Goal: Task Accomplishment & Management: Manage account settings

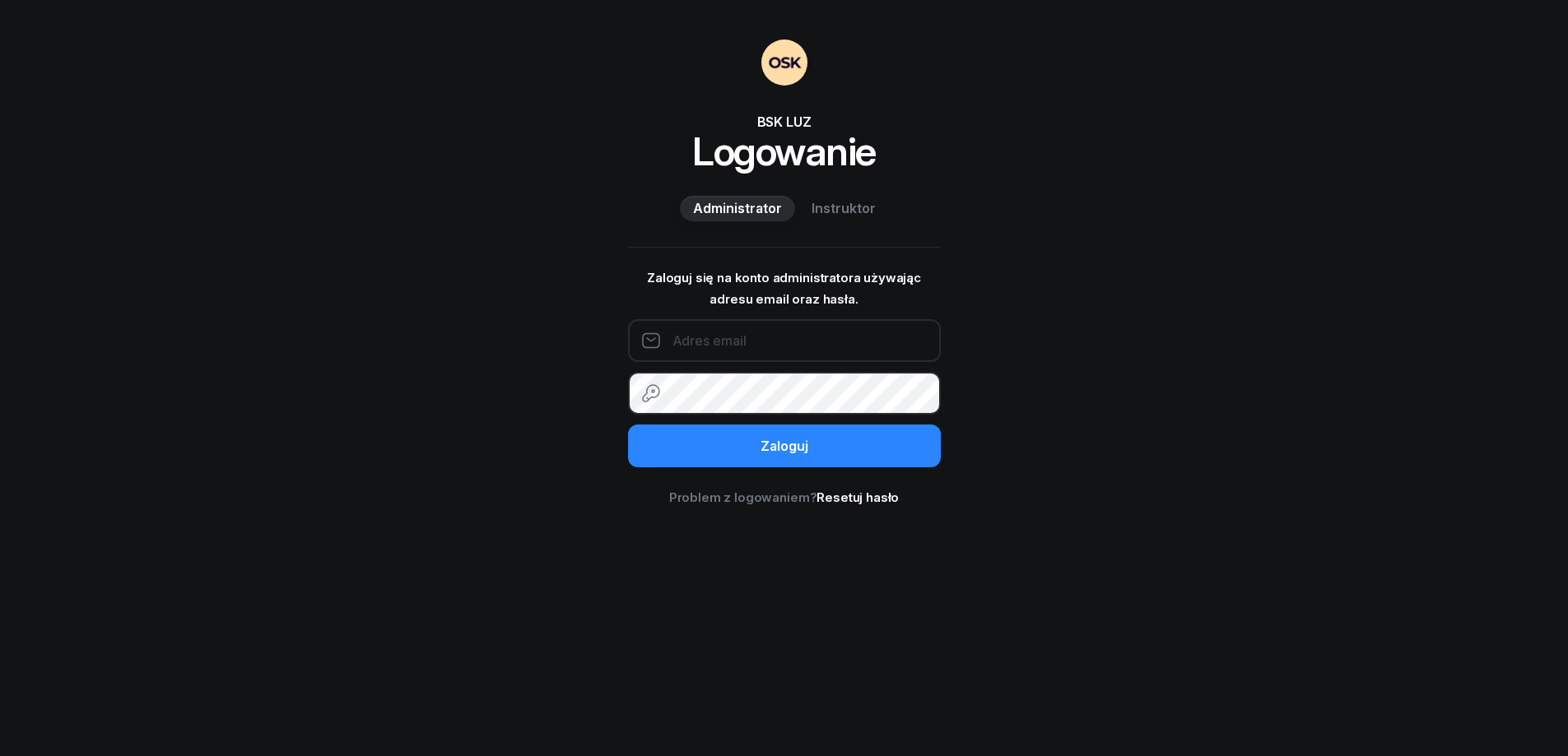
type input "693141763"
click at [842, 212] on span "Instruktor" at bounding box center [843, 209] width 64 height 21
type input "693141763"
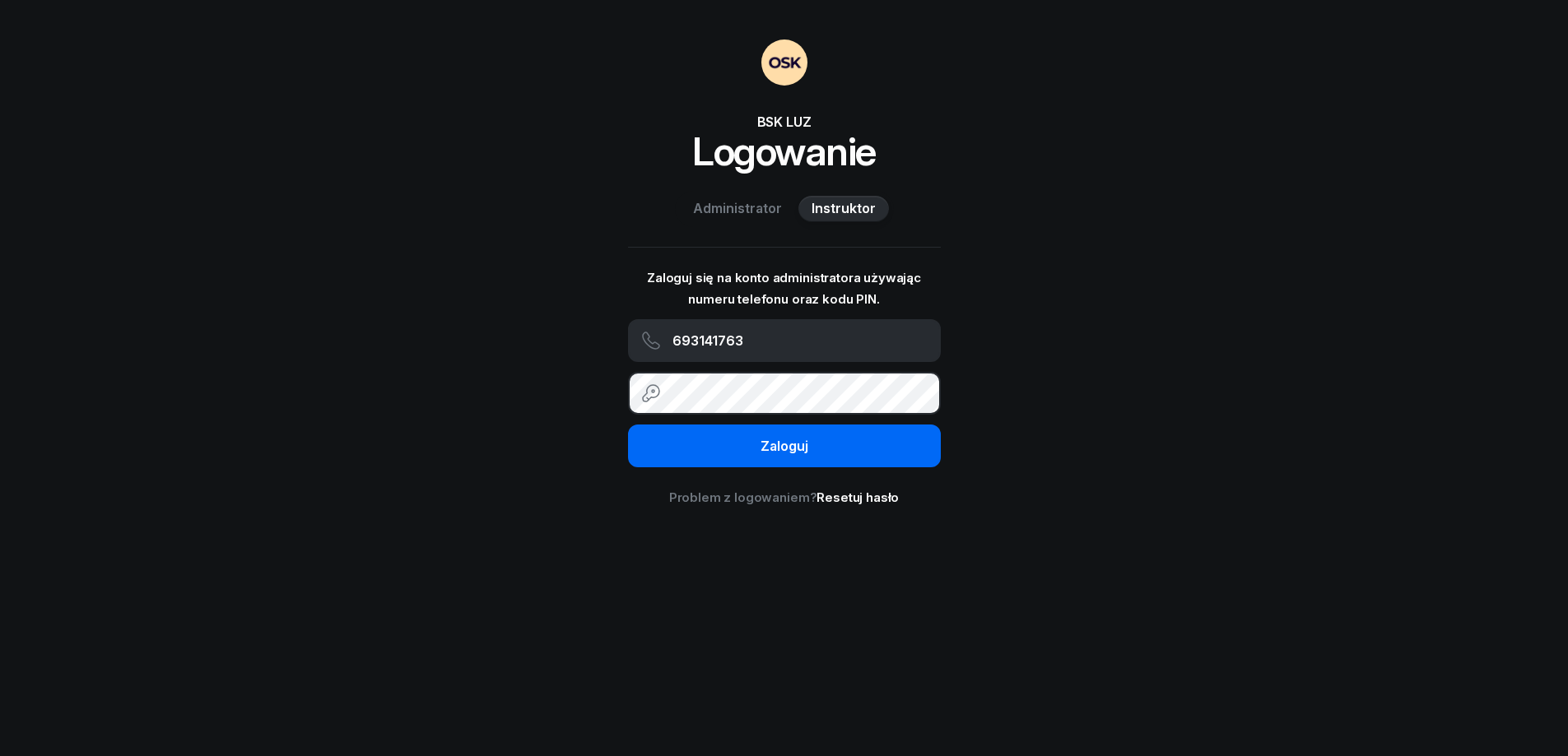
click at [786, 440] on div "Zaloguj" at bounding box center [784, 447] width 48 height 21
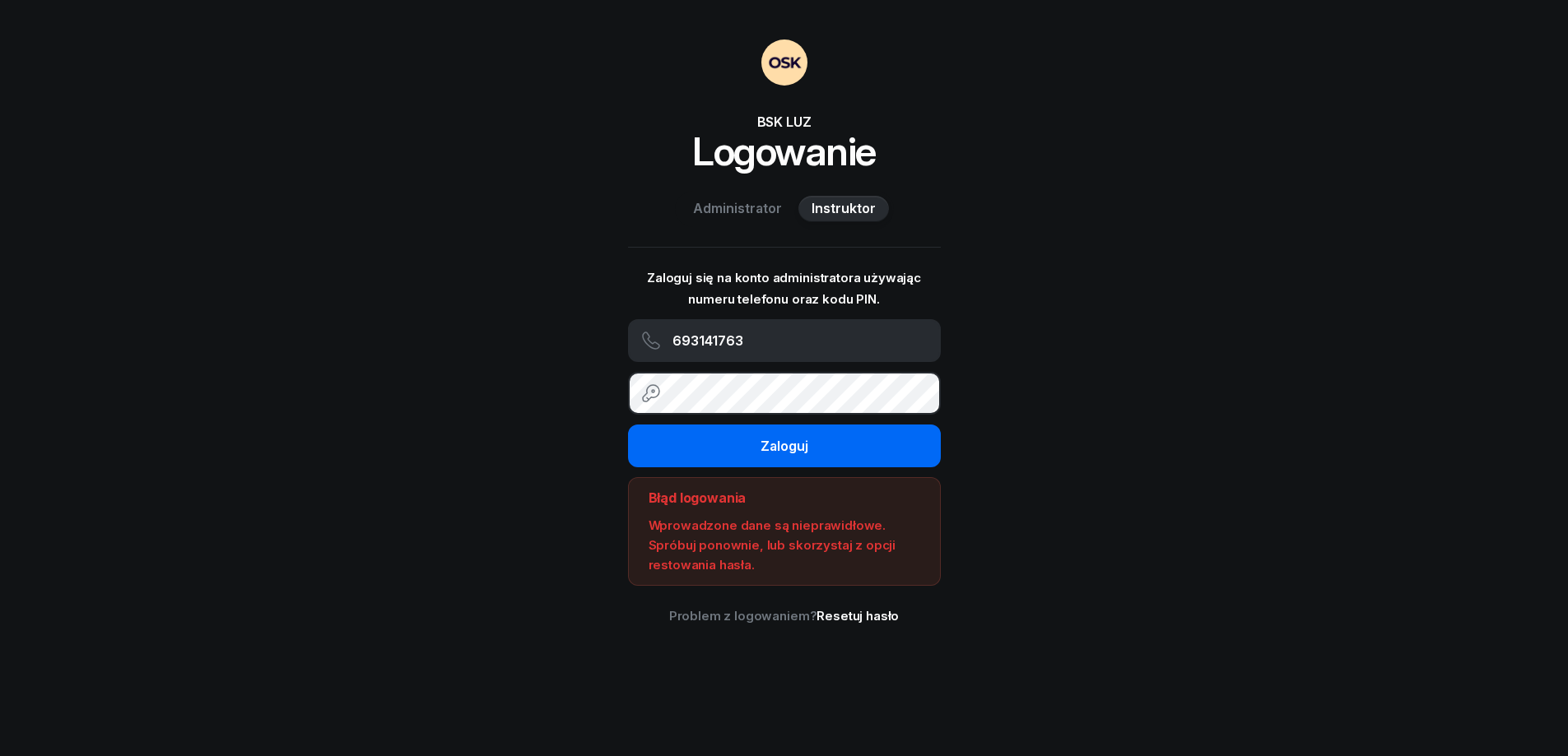
click at [912, 446] on button "Zaloguj" at bounding box center [784, 446] width 312 height 43
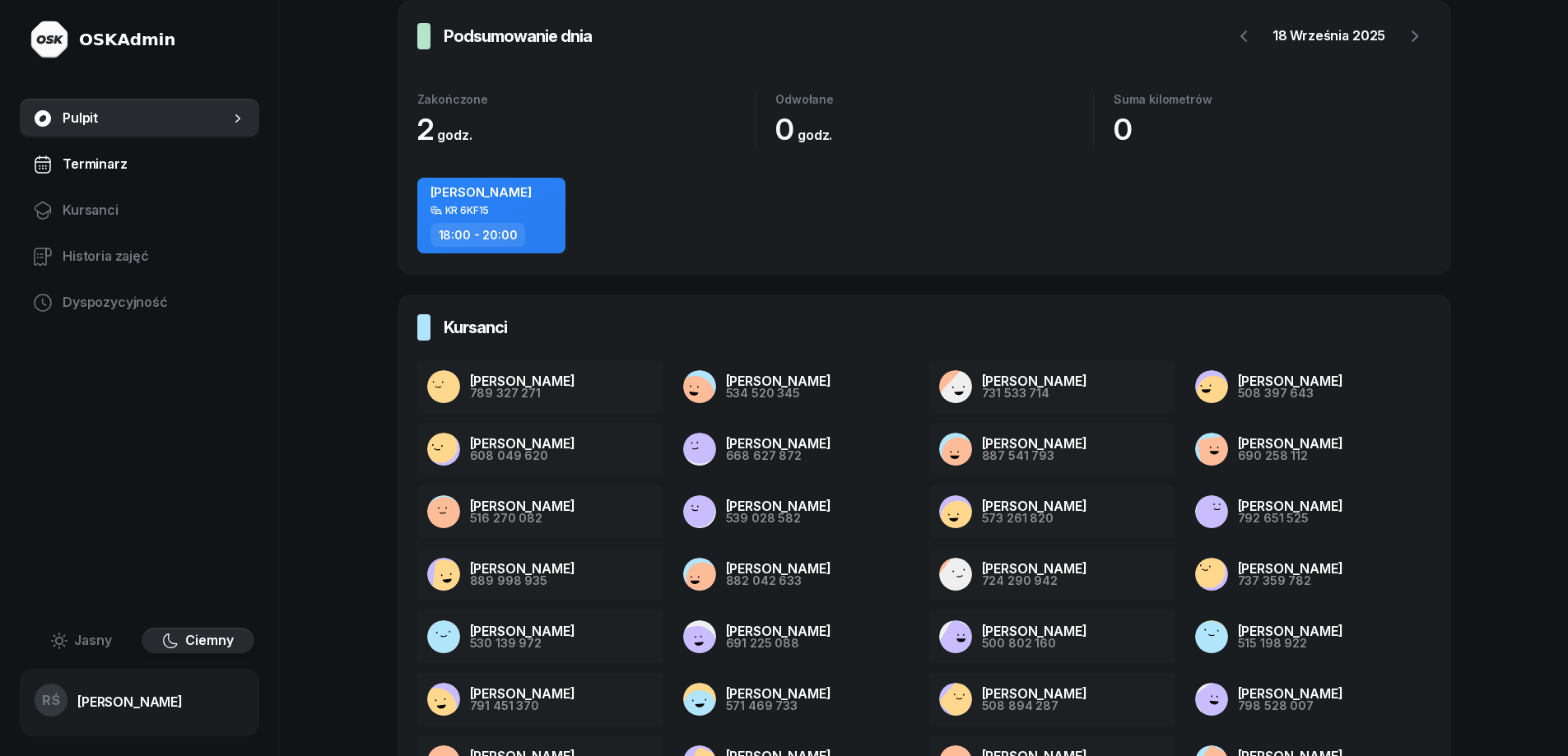
click at [112, 164] on span "Terminarz" at bounding box center [154, 164] width 184 height 21
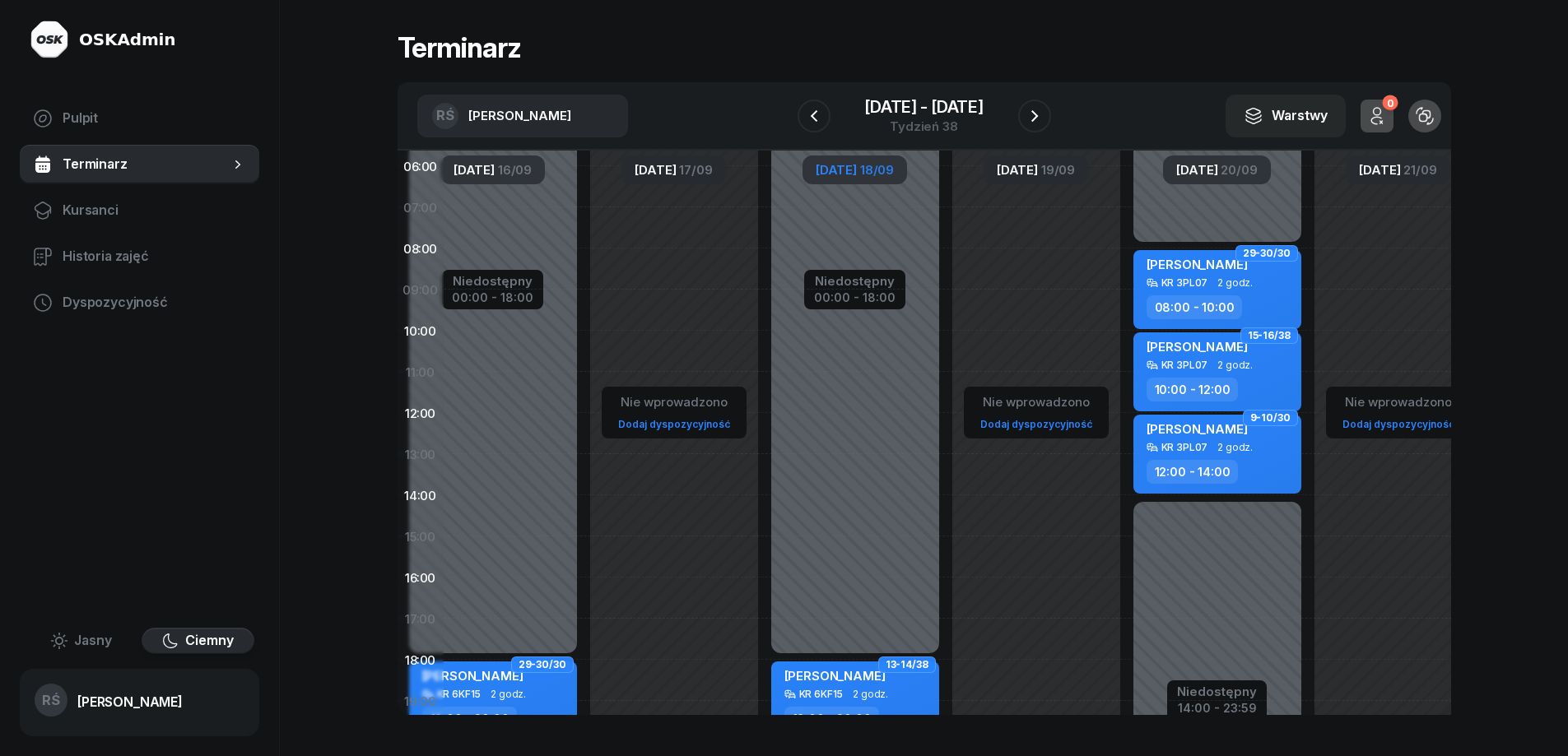
scroll to position [46, 224]
drag, startPoint x: 1296, startPoint y: 394, endPoint x: 1072, endPoint y: 514, distance: 254.1
click at [1072, 514] on div "Nie wprowadzono Dodaj dyspozycyjność" at bounding box center [1034, 537] width 181 height 781
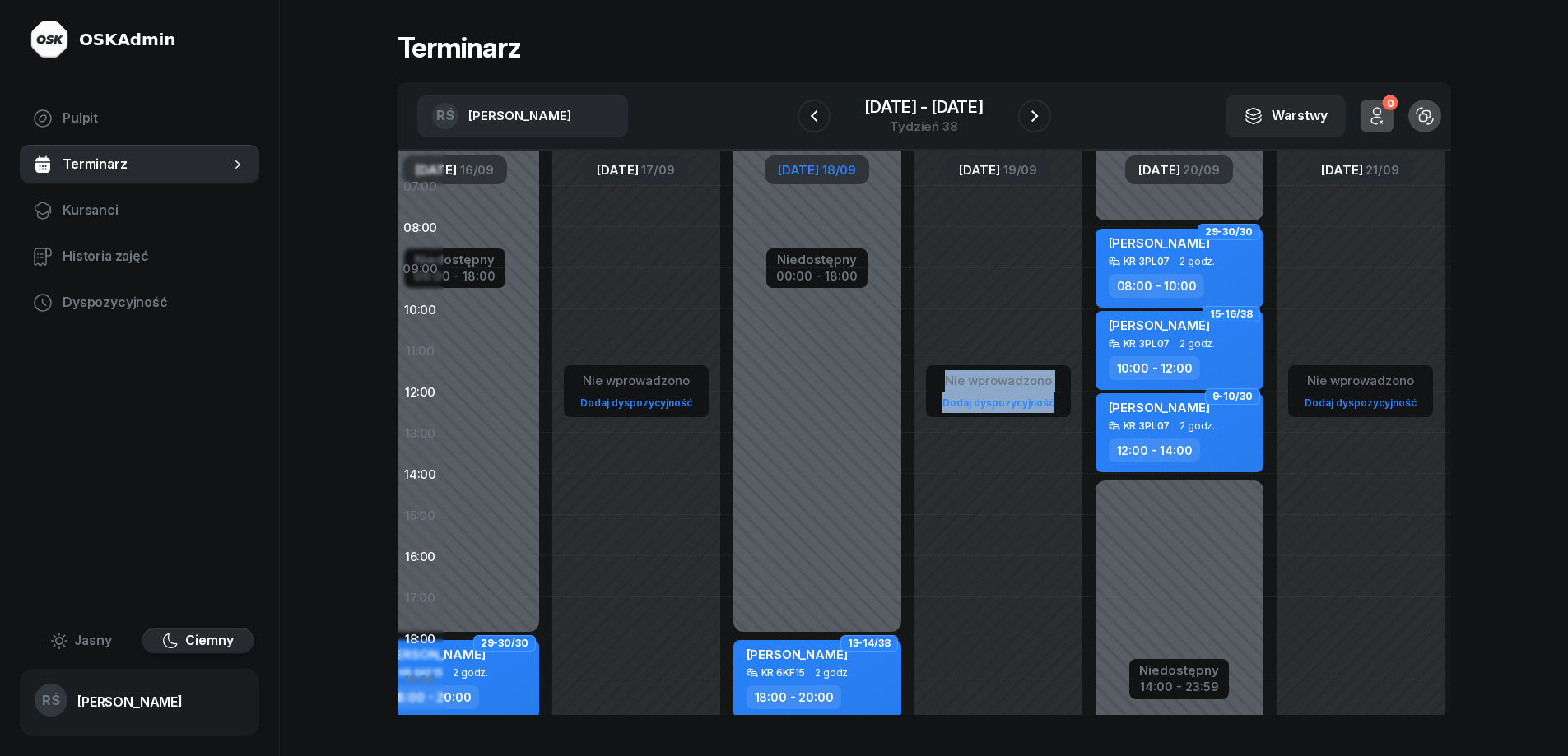
scroll to position [77, 270]
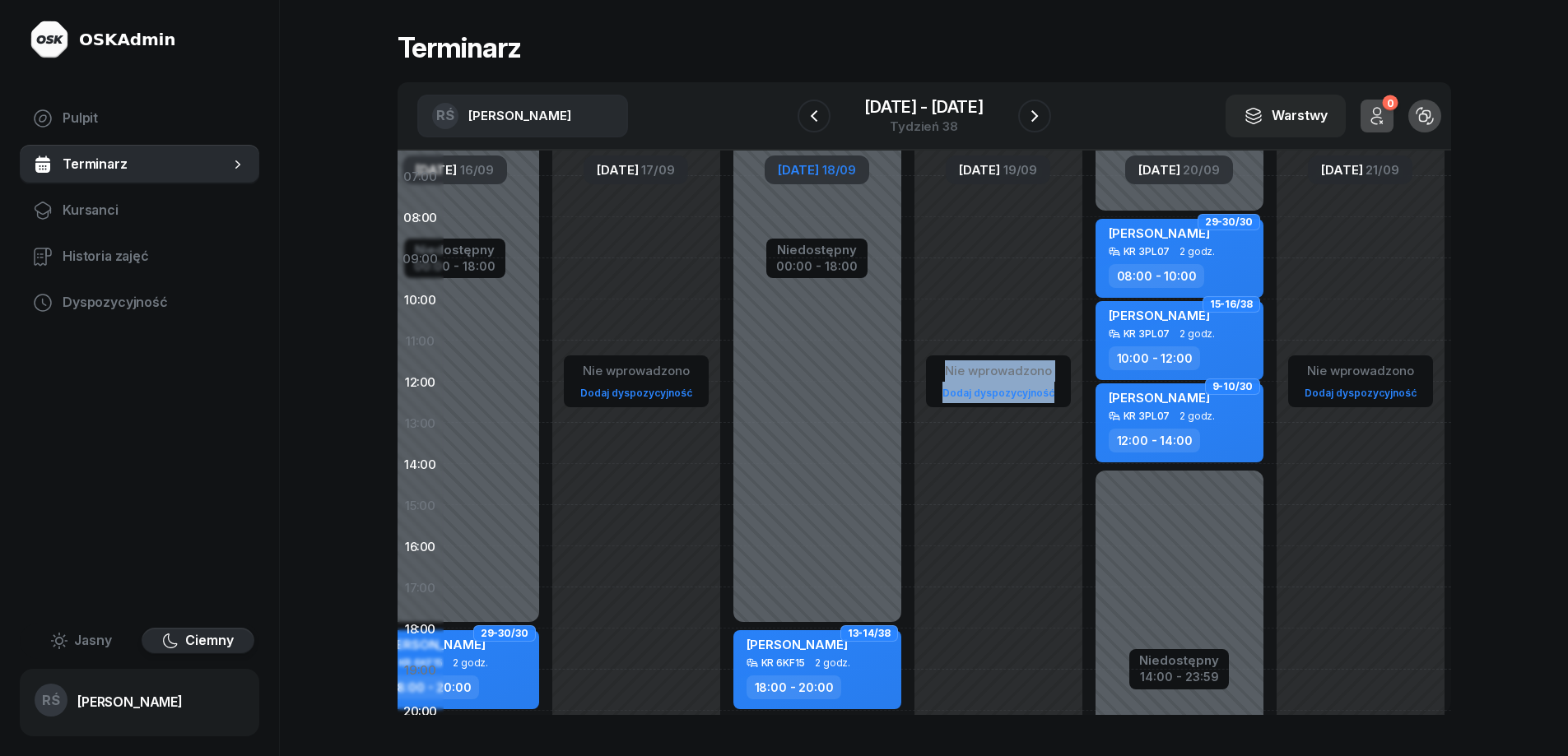
drag, startPoint x: 1218, startPoint y: 531, endPoint x: 992, endPoint y: 500, distance: 228.1
click at [992, 500] on div "Nie wprowadzono Dodaj dyspozycyjność Niedostępny 00:00 - 18:00 Niedostępny 20:0…" at bounding box center [817, 464] width 1268 height 781
click at [1144, 537] on div "Niedostępny 00:00 - 08:00 Niedostępny 14:00 - 23:59 29-30/30 [PERSON_NAME] KR 3…" at bounding box center [1179, 505] width 181 height 781
select select "15"
select select "17"
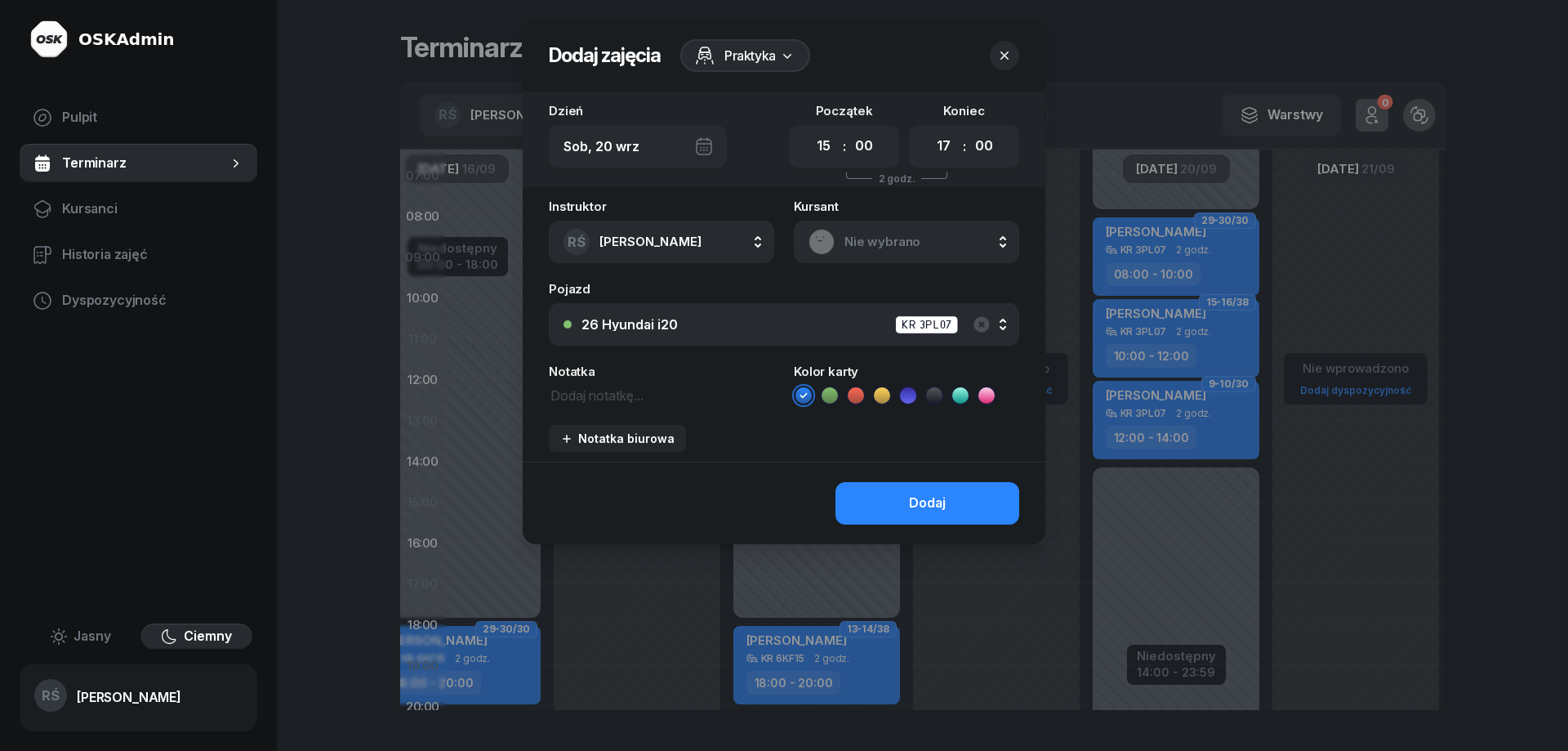
click at [1143, 529] on div at bounding box center [784, 375] width 1568 height 751
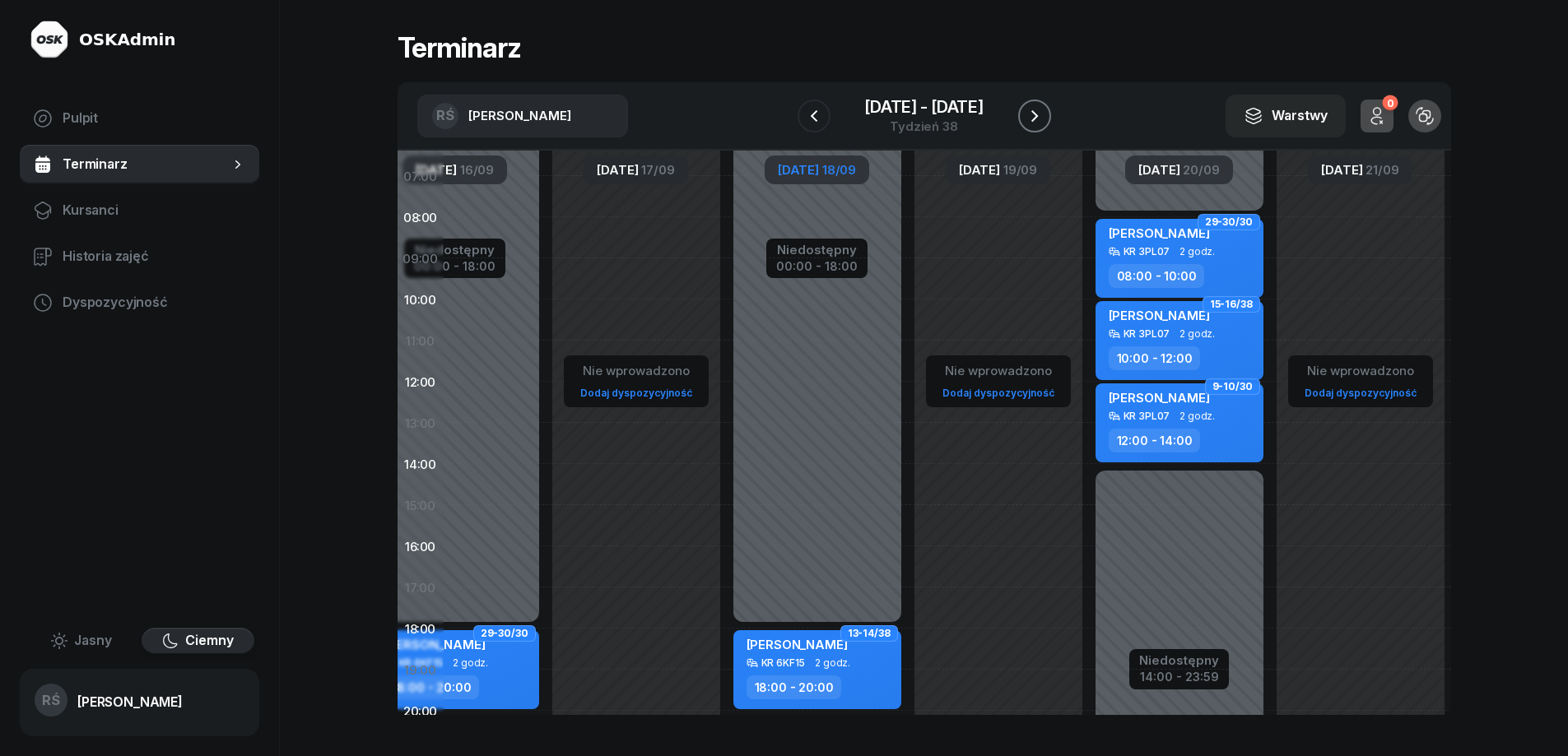
click at [1034, 114] on icon "button" at bounding box center [1034, 116] width 7 height 11
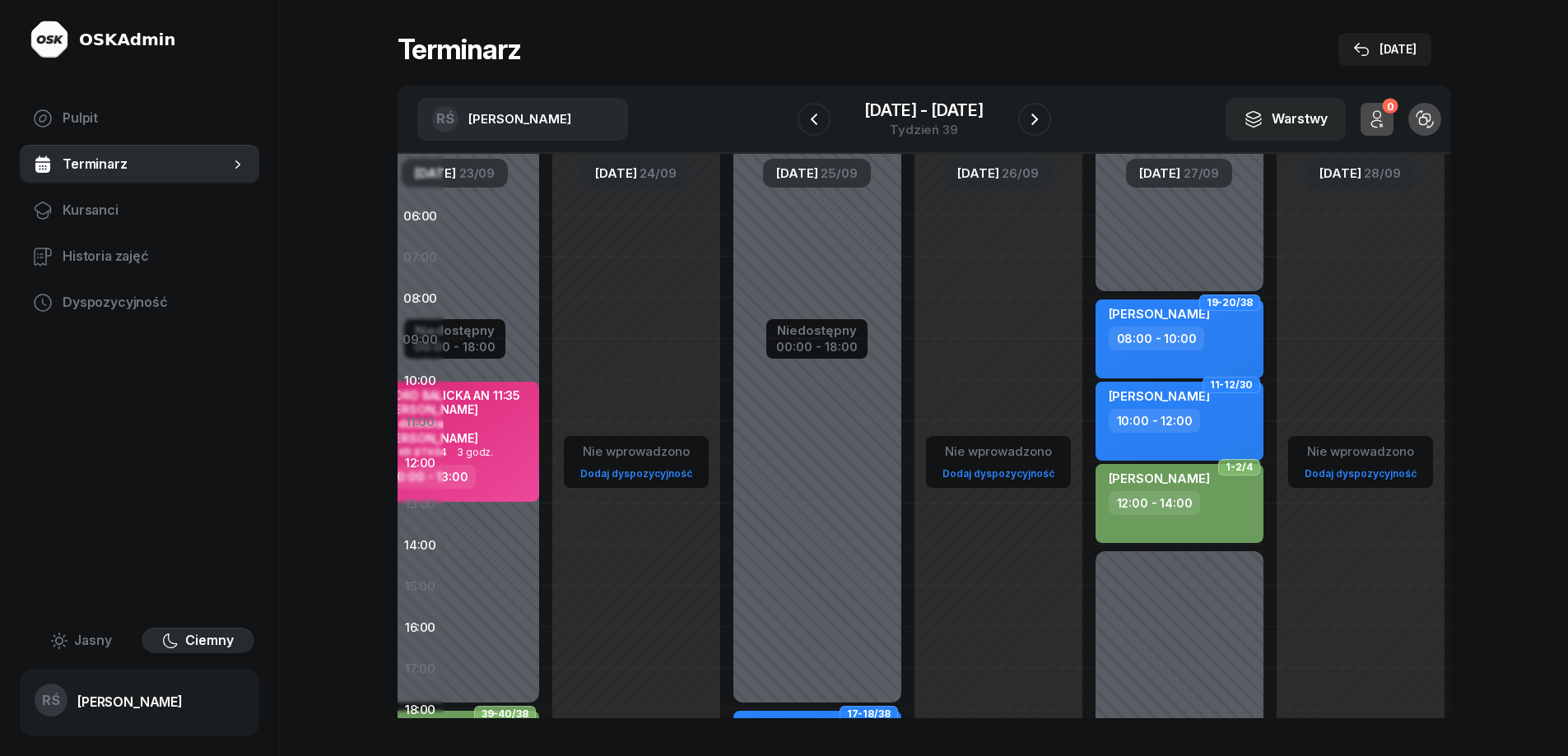
scroll to position [0, 270]
click at [1035, 121] on icon "button" at bounding box center [1034, 119] width 7 height 11
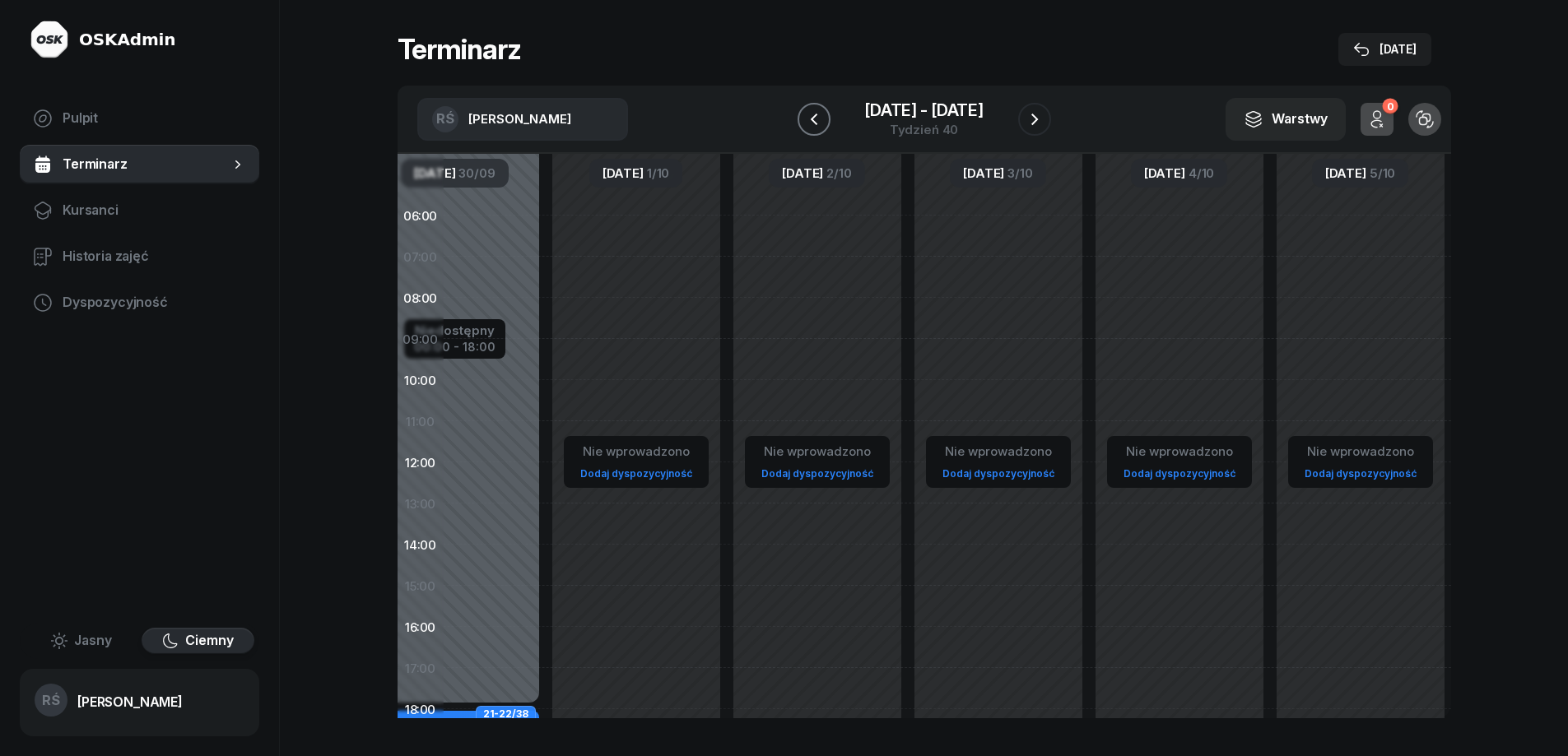
click at [814, 124] on icon "button" at bounding box center [813, 118] width 20 height 20
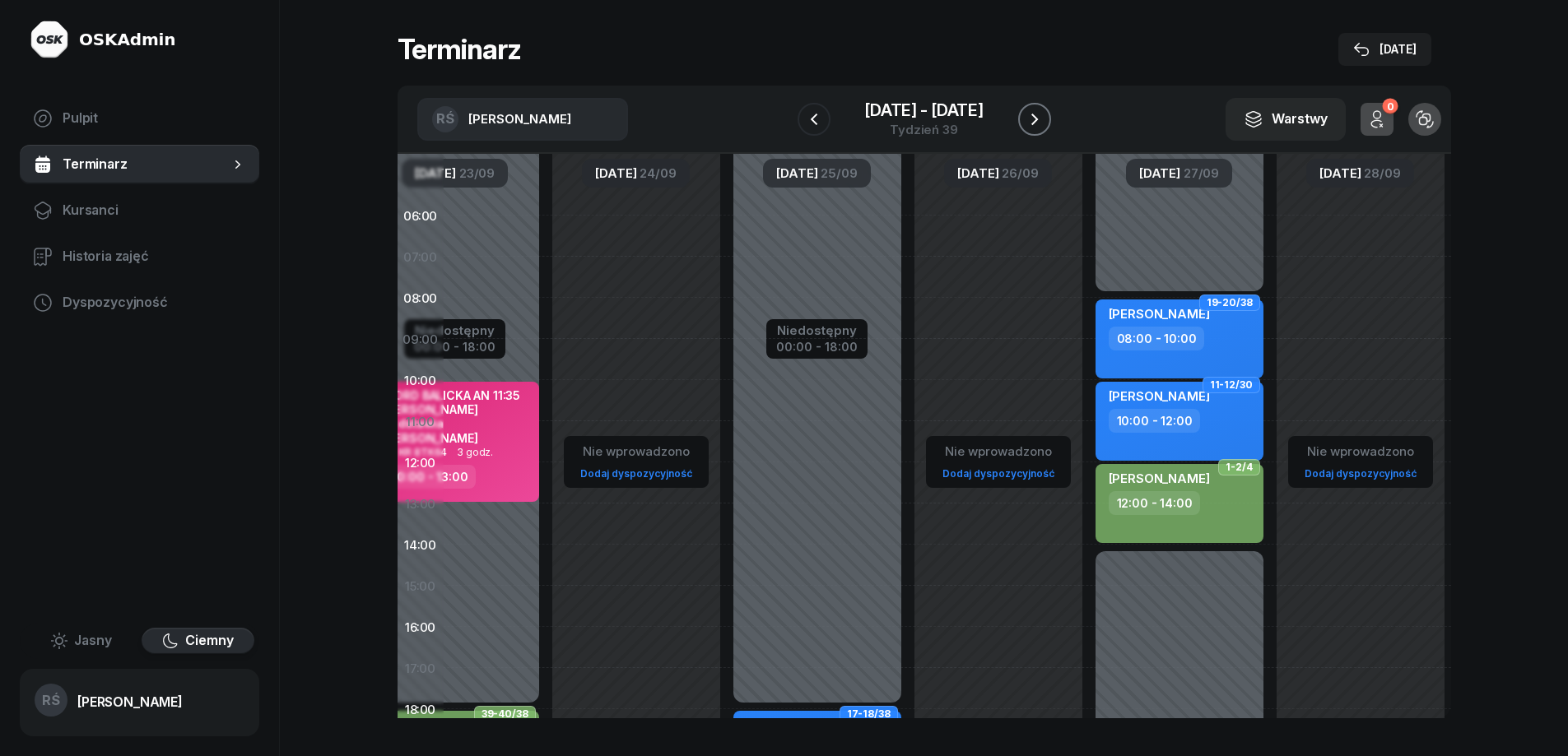
click at [1034, 116] on icon "button" at bounding box center [1034, 119] width 7 height 11
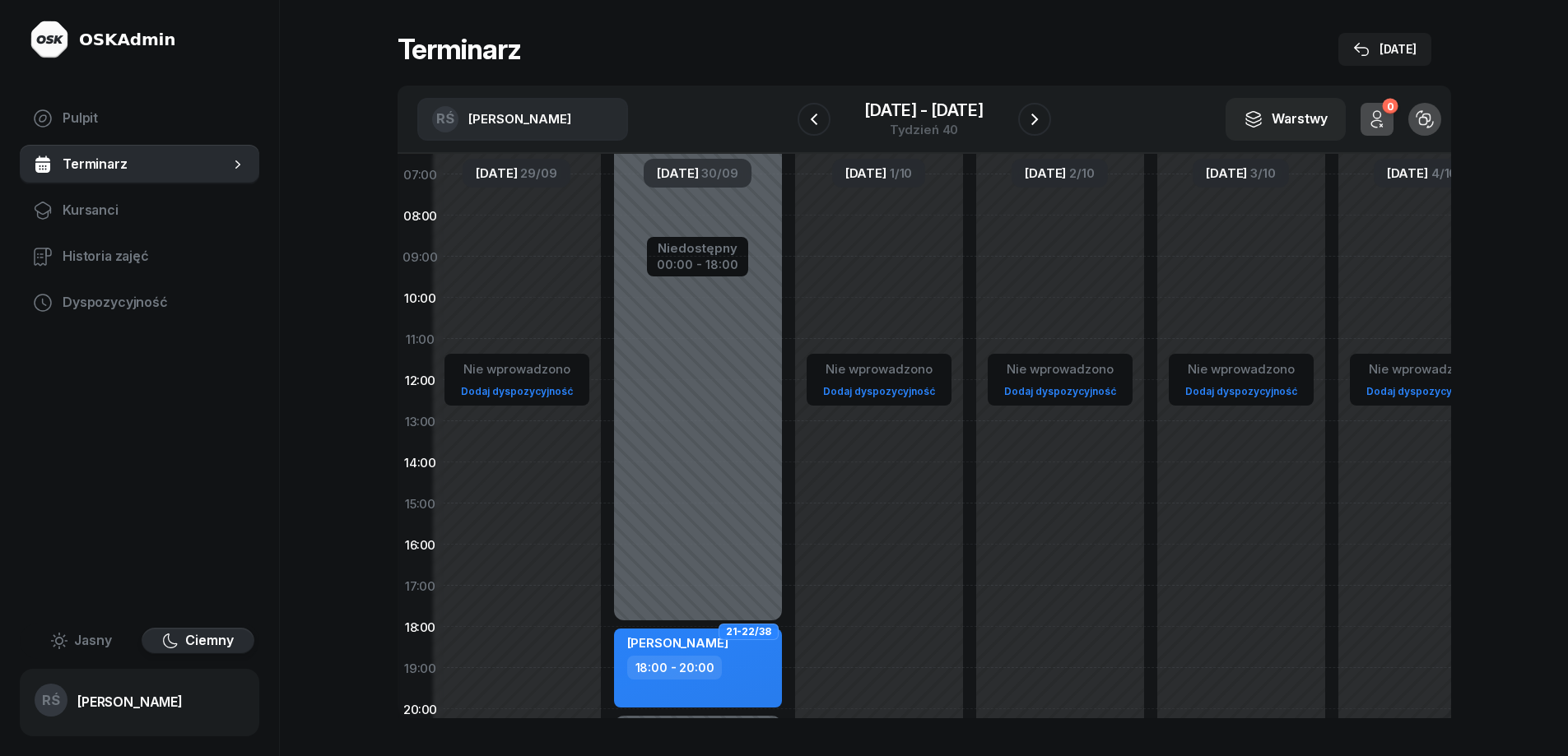
scroll to position [82, 0]
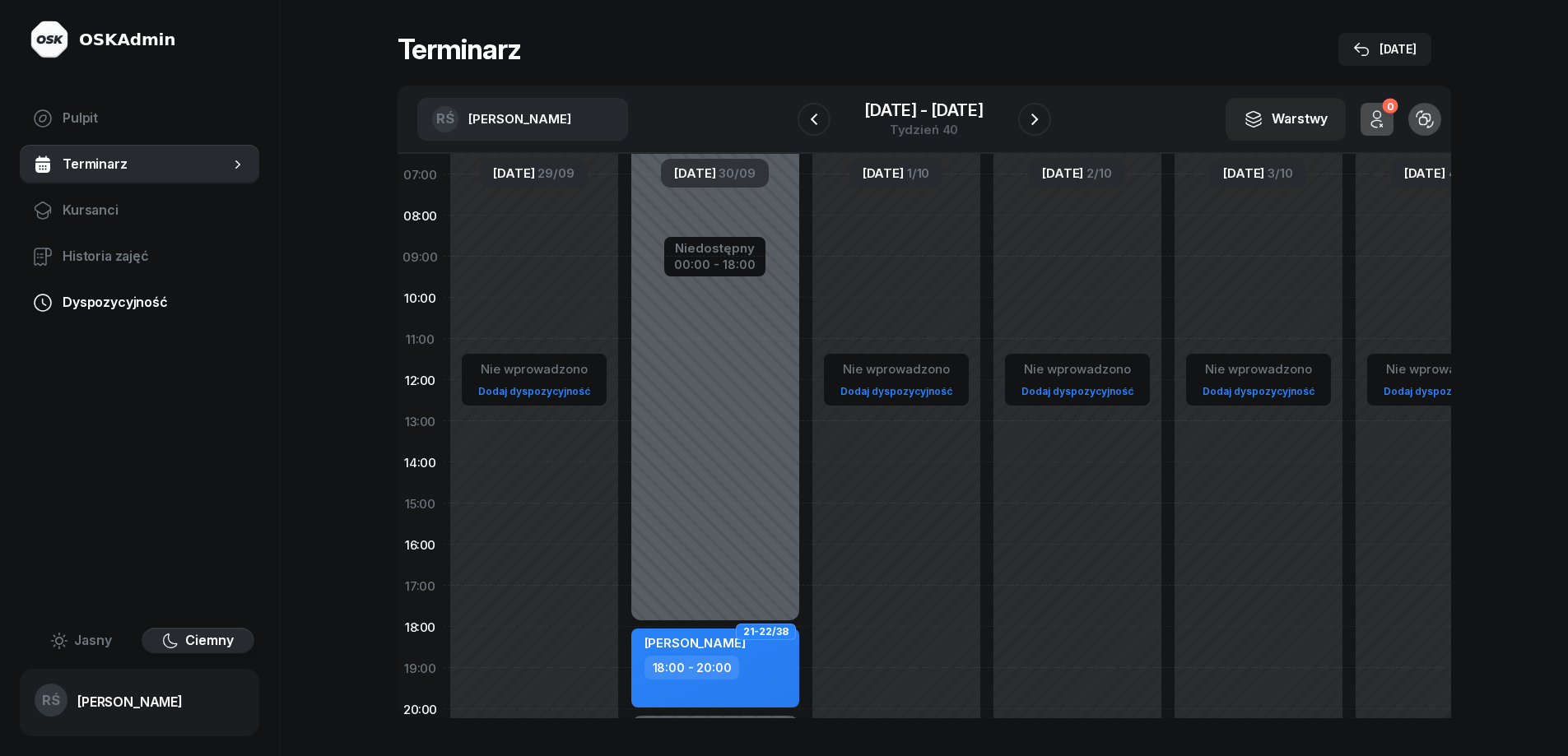
click at [103, 297] on span "Dyspozycyjność" at bounding box center [154, 302] width 184 height 21
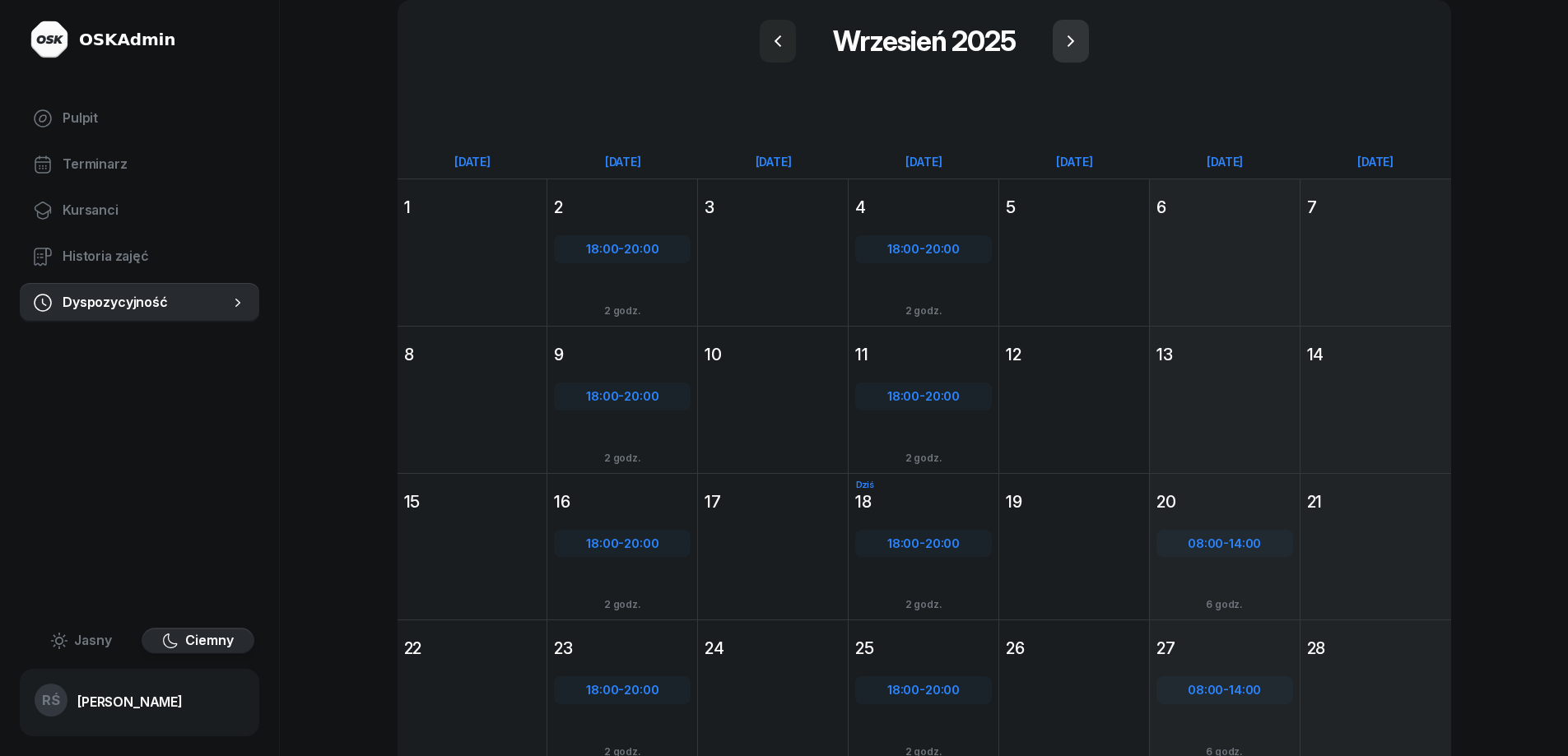
click at [1071, 39] on icon "button" at bounding box center [1070, 41] width 20 height 20
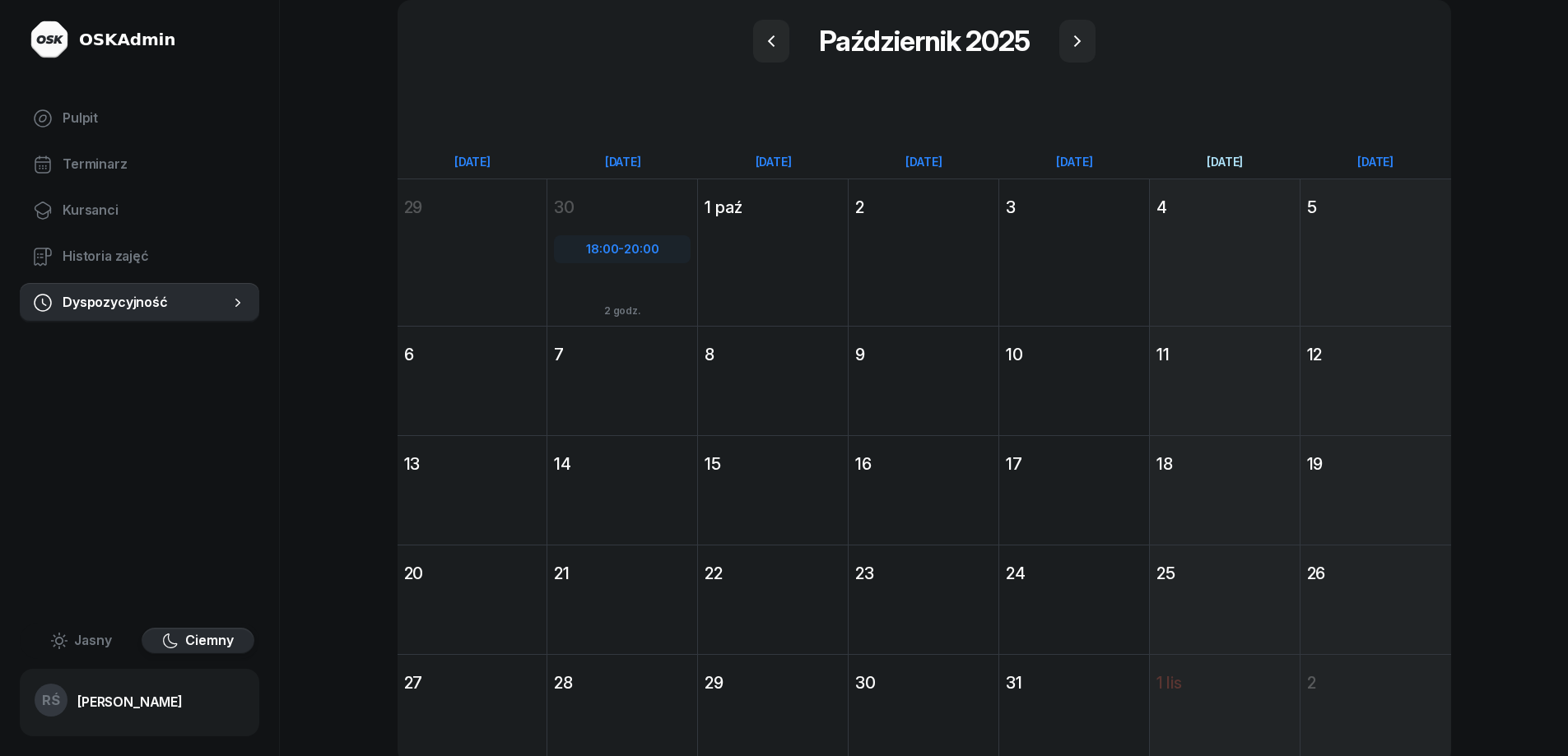
click at [1221, 161] on div "[DATE]" at bounding box center [1224, 161] width 150 height 14
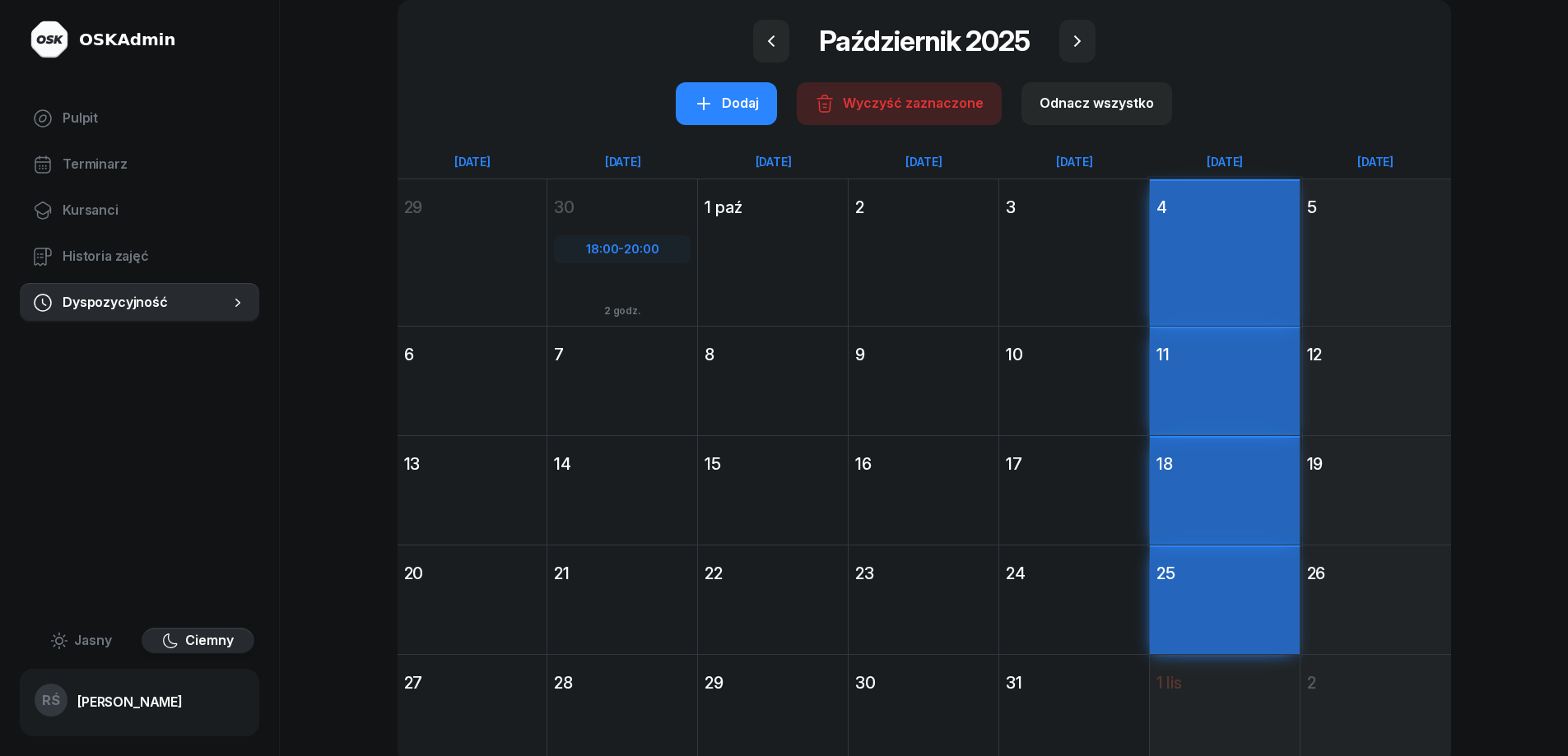
click at [743, 102] on div "Dodaj" at bounding box center [727, 103] width 65 height 21
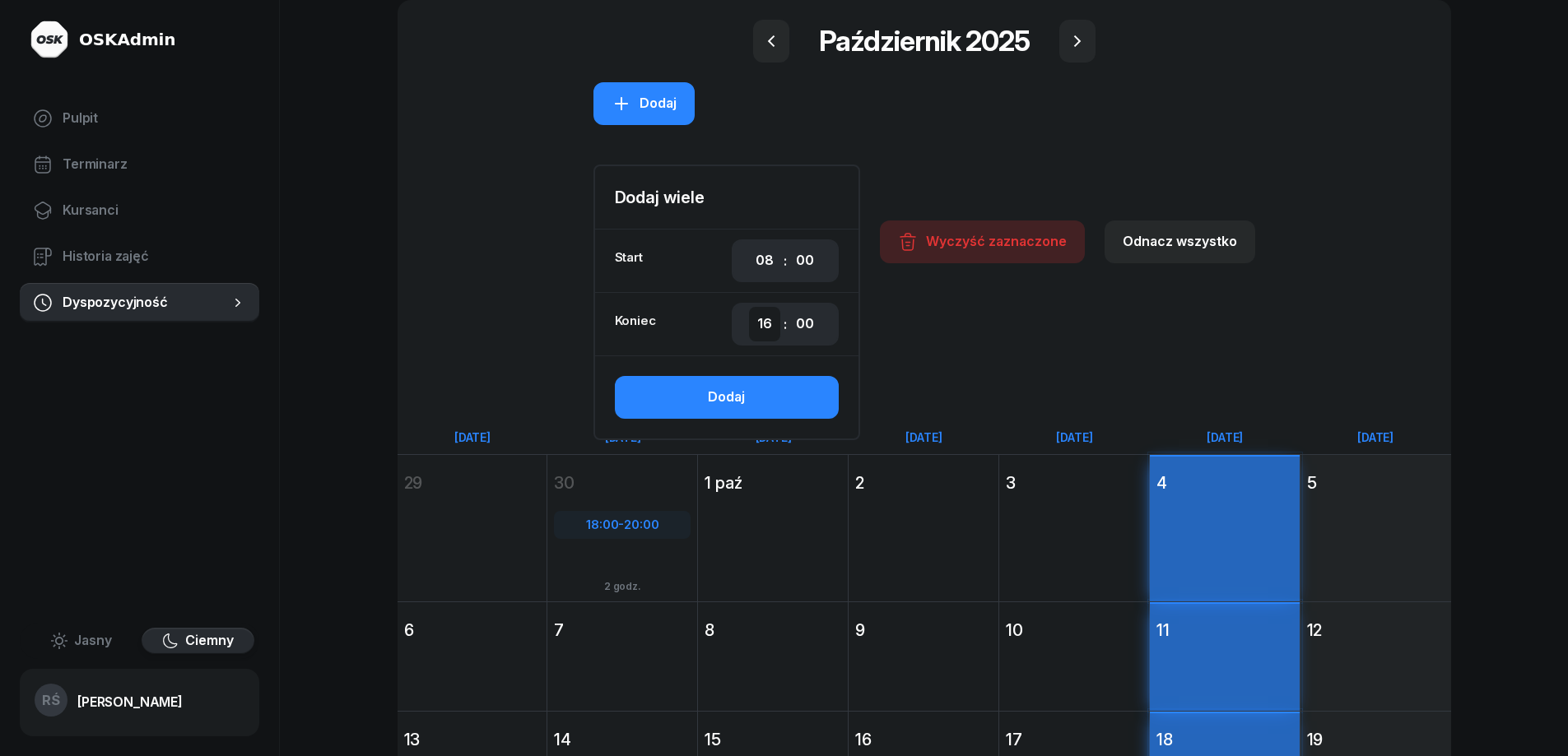
click at [766, 329] on select "00 01 02 03 04 05 06 07 08 09 10 11 12 13 14 15 16 17 18 19 20 21 22 23" at bounding box center [765, 323] width 32 height 34
select select "14"
click at [751, 307] on select "00 01 02 03 04 05 06 07 08 09 10 11 12 13 14 15 16 17 18 19 20 21 22 23" at bounding box center [765, 323] width 32 height 34
click at [737, 399] on div "Dodaj" at bounding box center [727, 397] width 37 height 21
